Goal: Information Seeking & Learning: Understand process/instructions

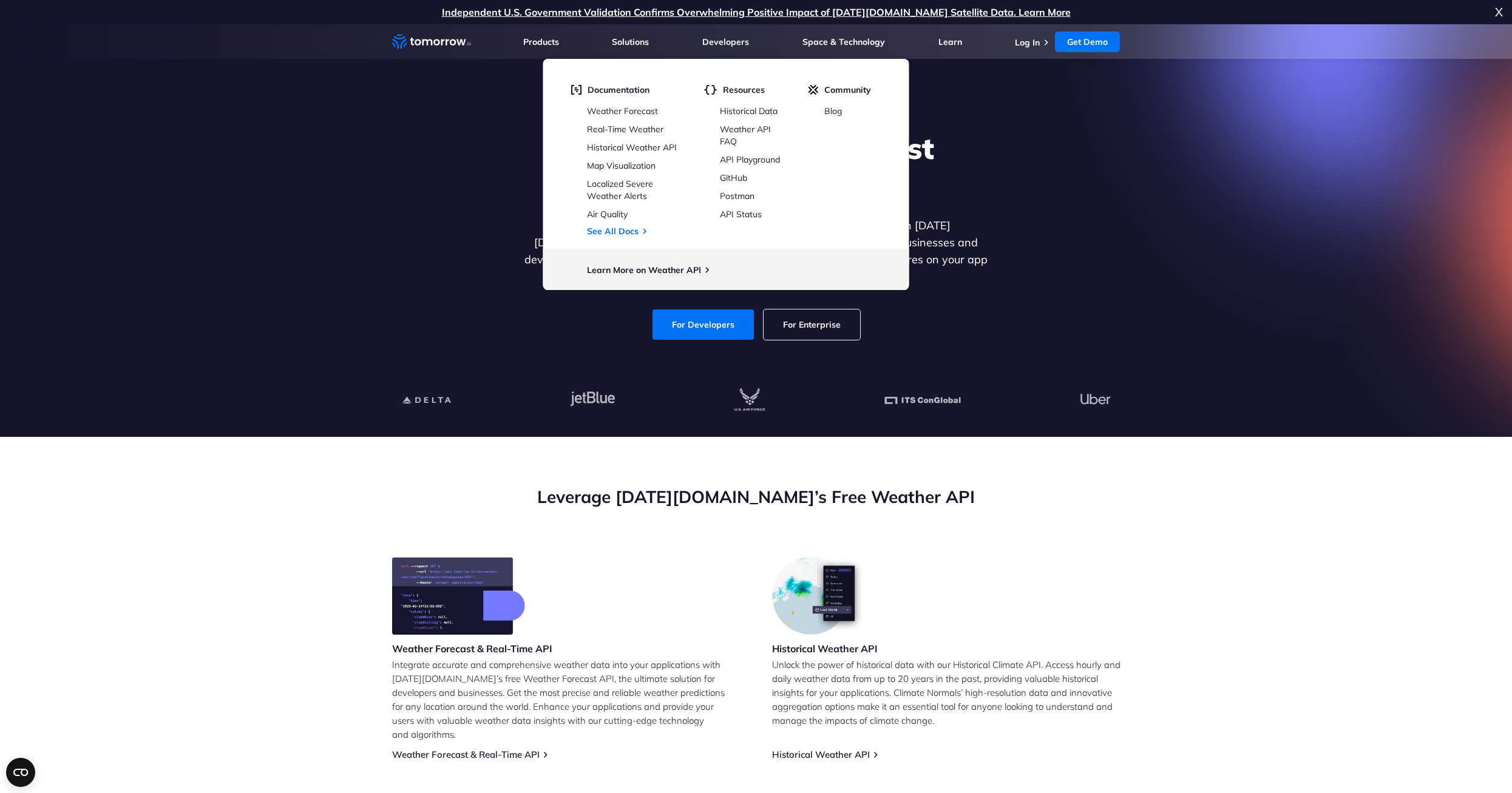
click at [734, 49] on li "Developers Developers Documentation Weather Forecast Real-Time Weather Historic…" at bounding box center [726, 41] width 47 height 35
click at [638, 111] on link "Weather Forecast" at bounding box center [623, 111] width 71 height 11
click at [738, 124] on link "Weather API FAQ" at bounding box center [745, 136] width 51 height 23
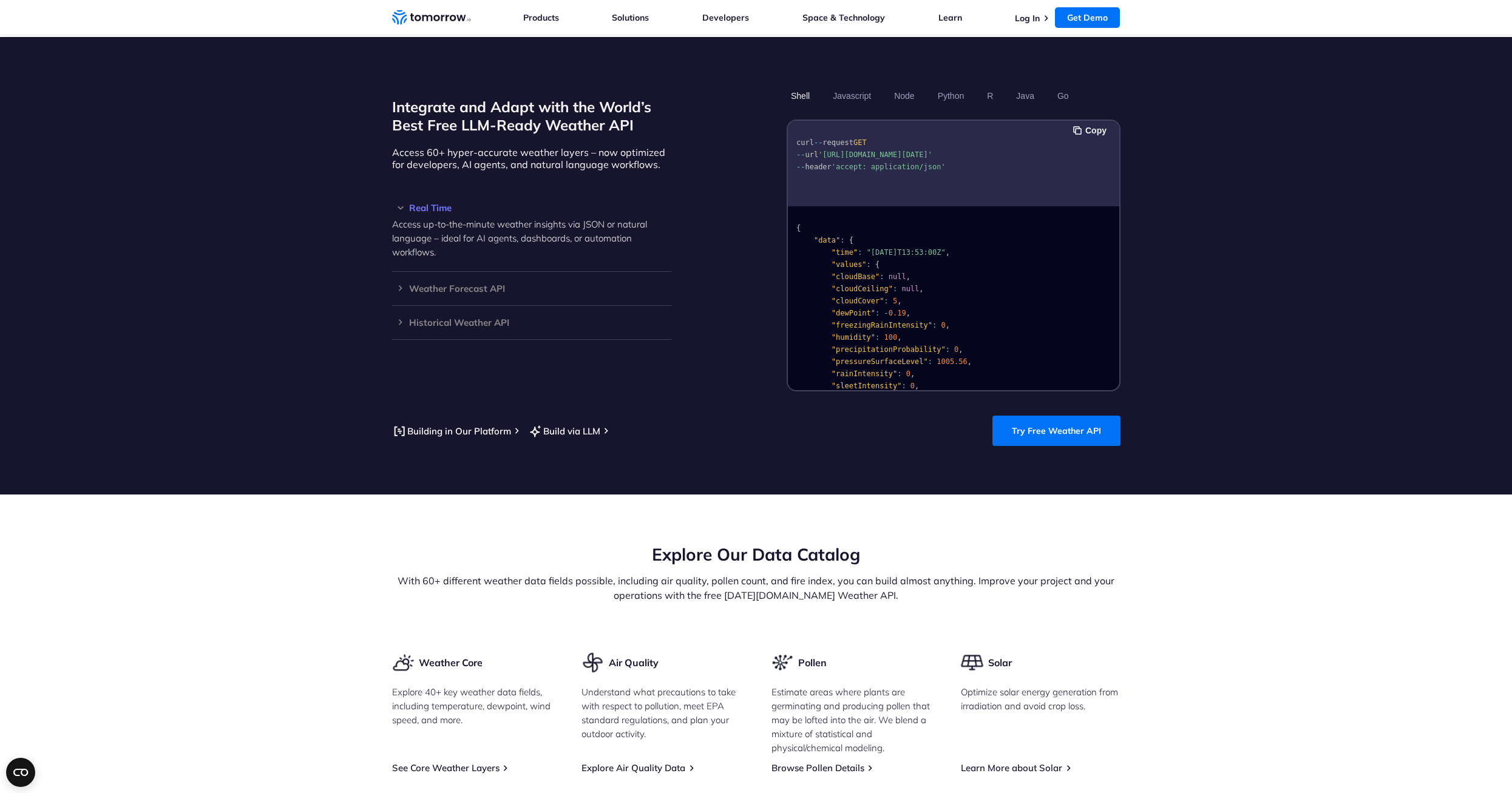
scroll to position [1033, 0]
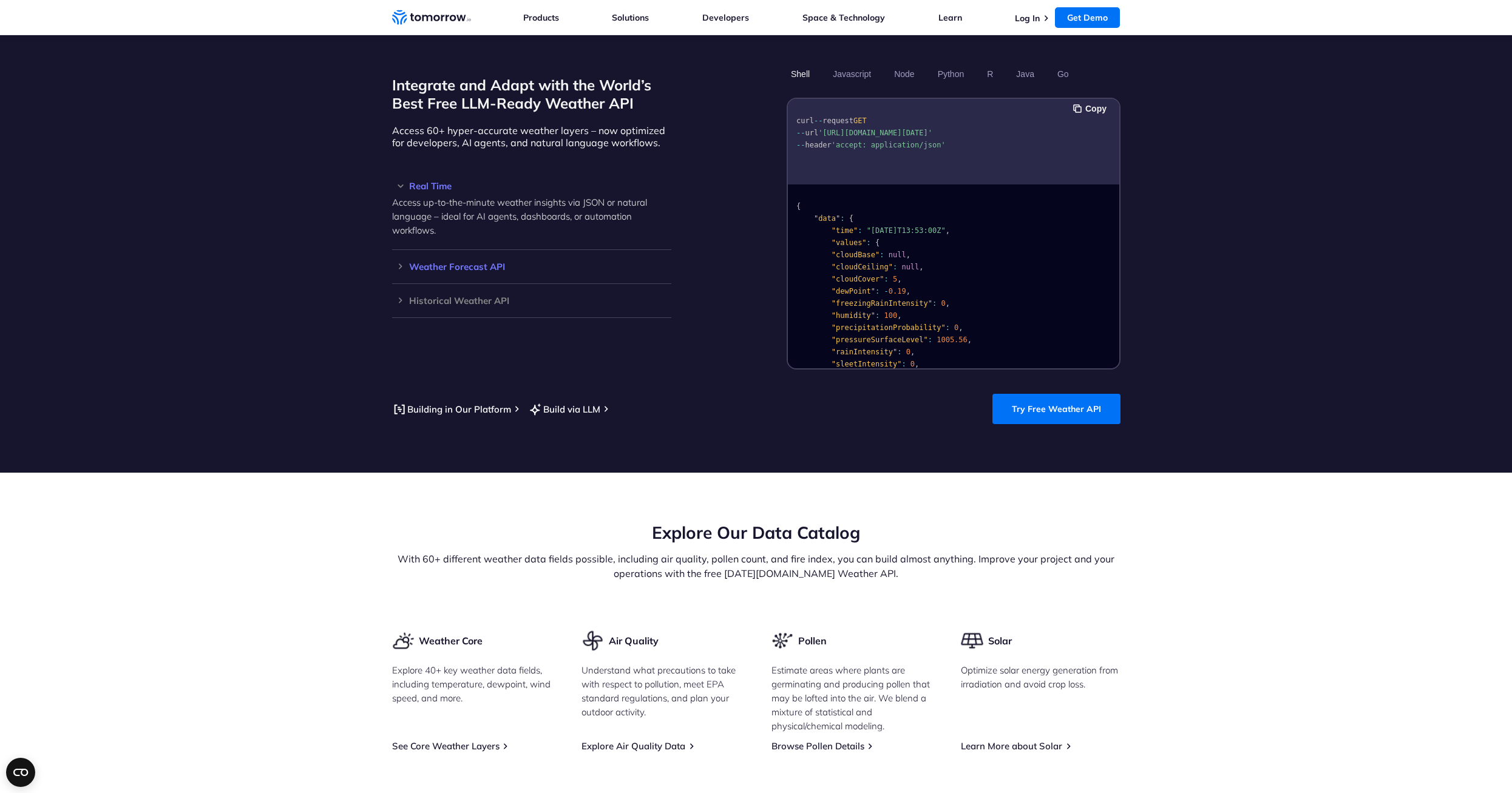
click at [470, 262] on h3 "Weather Forecast API" at bounding box center [531, 266] width 279 height 9
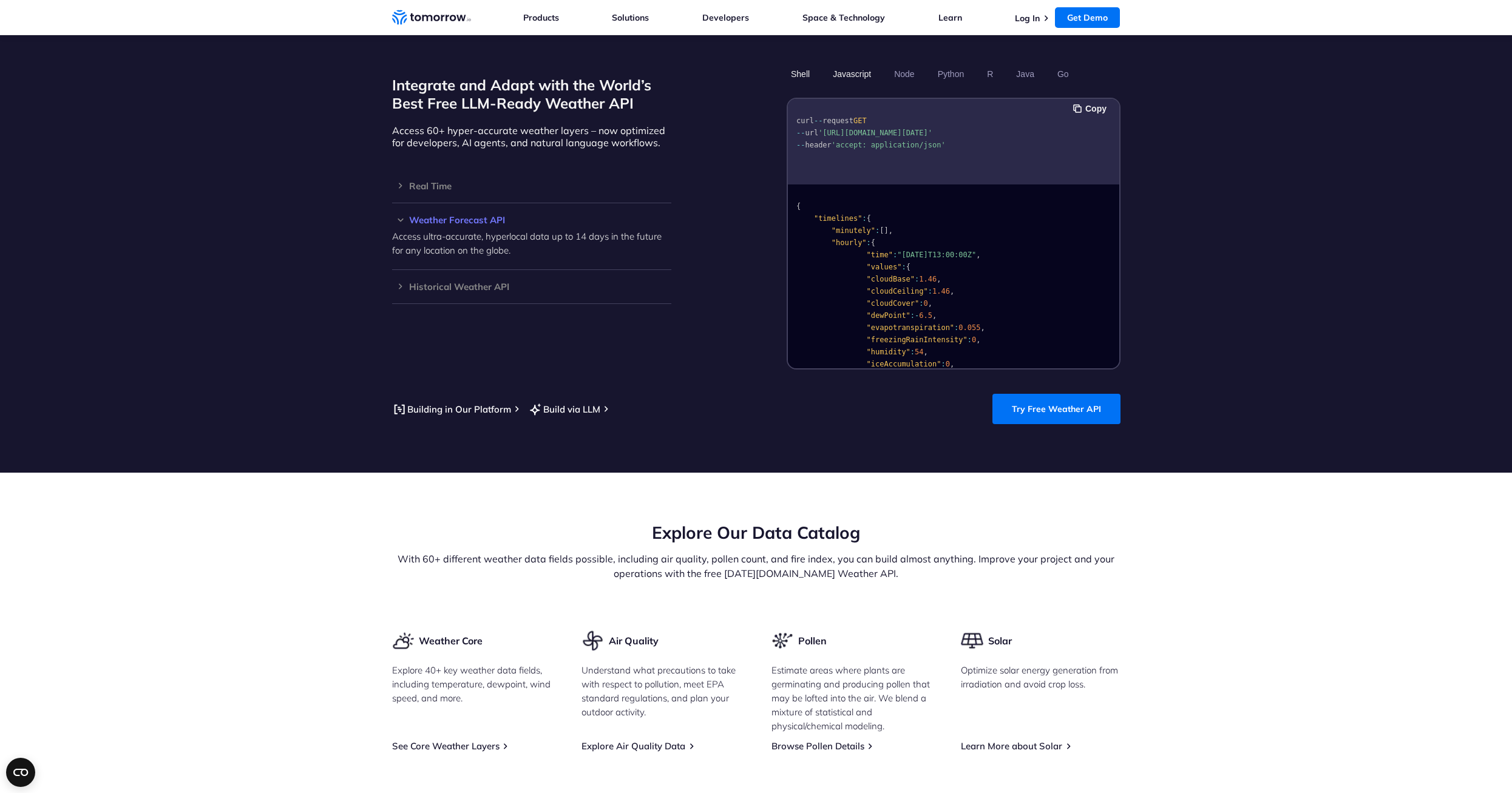
click at [843, 64] on button "Javascript" at bounding box center [852, 73] width 47 height 20
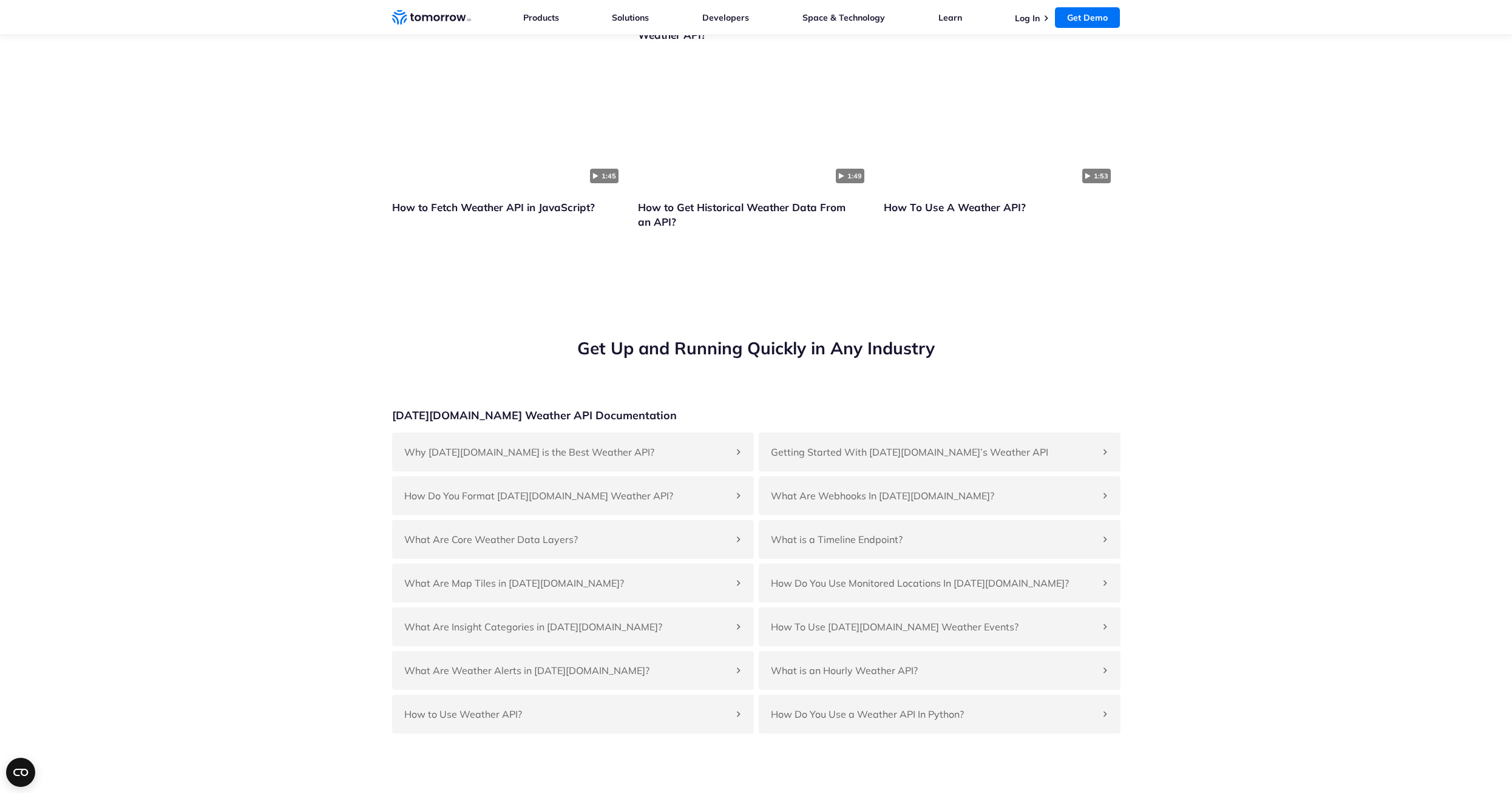
scroll to position [2792, 0]
